Goal: Check status: Check status

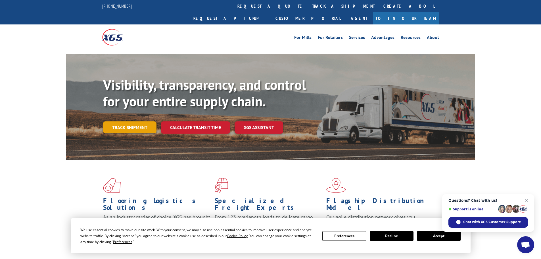
click at [123, 121] on link "Track shipment" at bounding box center [129, 127] width 53 height 12
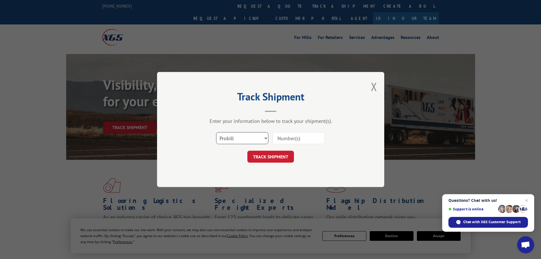
click at [229, 136] on select "Select category... Probill BOL PO" at bounding box center [242, 138] width 52 height 12
select select "bol"
click at [216, 132] on select "Select category... Probill BOL PO" at bounding box center [242, 138] width 52 height 12
click at [296, 139] on input at bounding box center [299, 138] width 52 height 12
paste input "5180021"
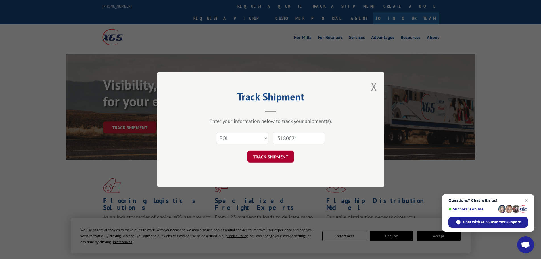
type input "5180021"
click at [284, 155] on button "TRACK SHIPMENT" at bounding box center [270, 157] width 47 height 12
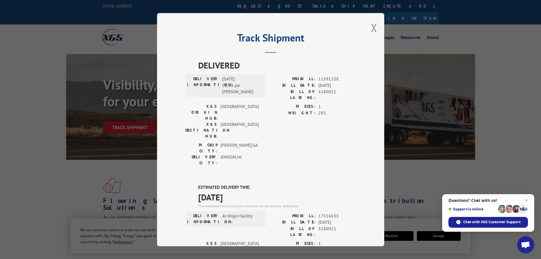
drag, startPoint x: 246, startPoint y: 167, endPoint x: 196, endPoint y: 155, distance: 51.1
click at [198, 184] on div "ESTIMATED DELIVERY TIME: [DATE] The estimated time is using the time zone for t…" at bounding box center [277, 196] width 158 height 24
copy div "ESTIMATED DELIVERY TIME: [DATE]"
